Goal: Transaction & Acquisition: Purchase product/service

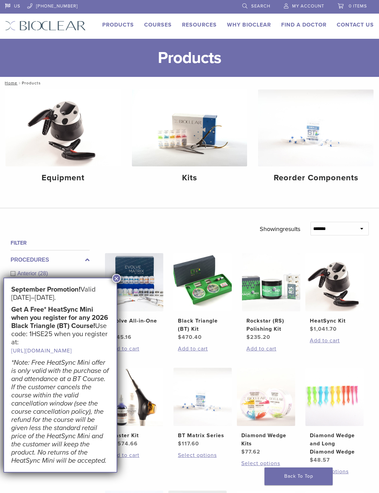
click at [115, 278] on button "×" at bounding box center [116, 278] width 9 height 9
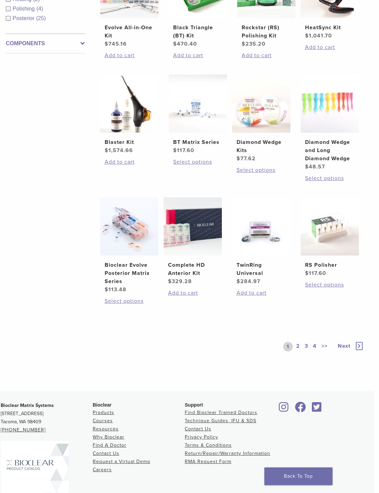
scroll to position [294, 5]
click at [165, 373] on div "1 2 3 4 >> Next" at bounding box center [231, 346] width 263 height 53
click at [135, 255] on img at bounding box center [129, 226] width 58 height 58
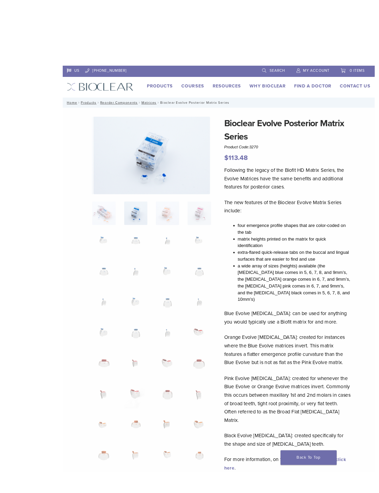
scroll to position [27, 5]
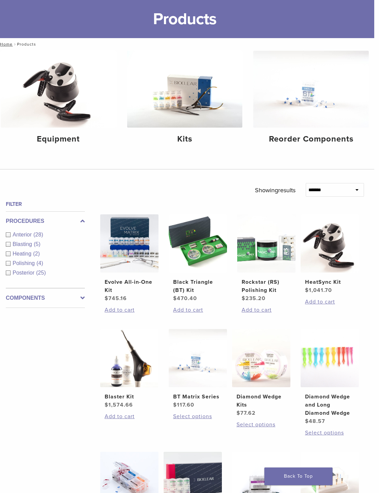
scroll to position [39, 5]
click at [131, 294] on h2 "Evolve All-in-One Kit" at bounding box center [128, 286] width 49 height 16
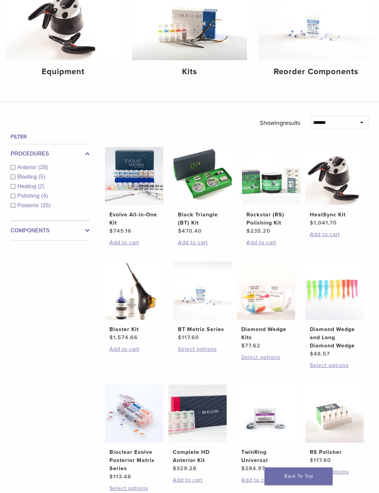
scroll to position [108, 0]
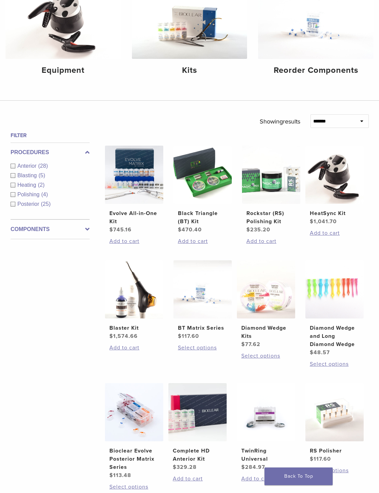
click at [335, 349] on h2 "Diamond Wedge and Long Diamond Wedge" at bounding box center [333, 336] width 49 height 25
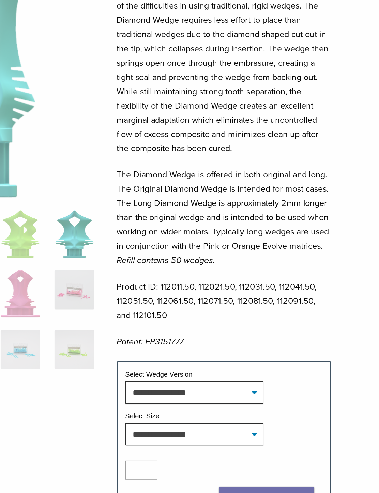
scroll to position [22, 5]
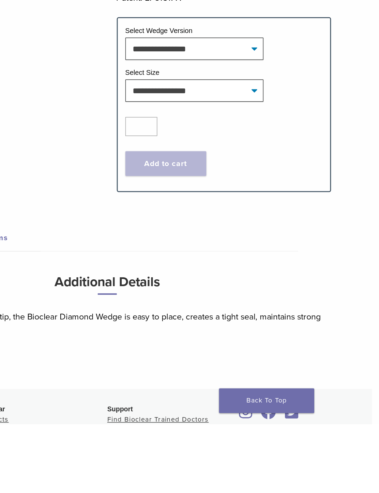
scroll to position [49, 5]
